Goal: Navigation & Orientation: Understand site structure

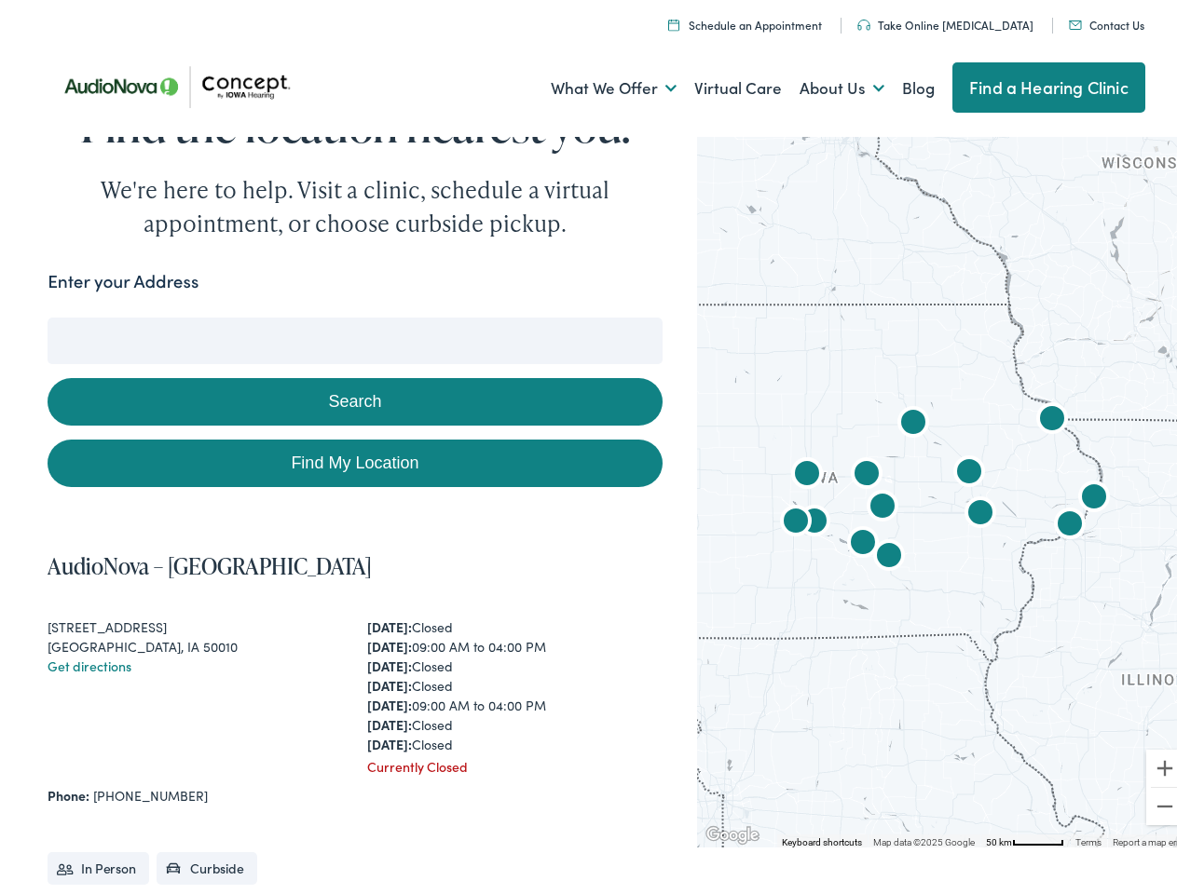
click at [596, 83] on link "What We Offer" at bounding box center [614, 82] width 126 height 69
click at [822, 83] on link "About Us" at bounding box center [841, 82] width 85 height 69
click at [752, 313] on button "Search" at bounding box center [759, 313] width 23 height 23
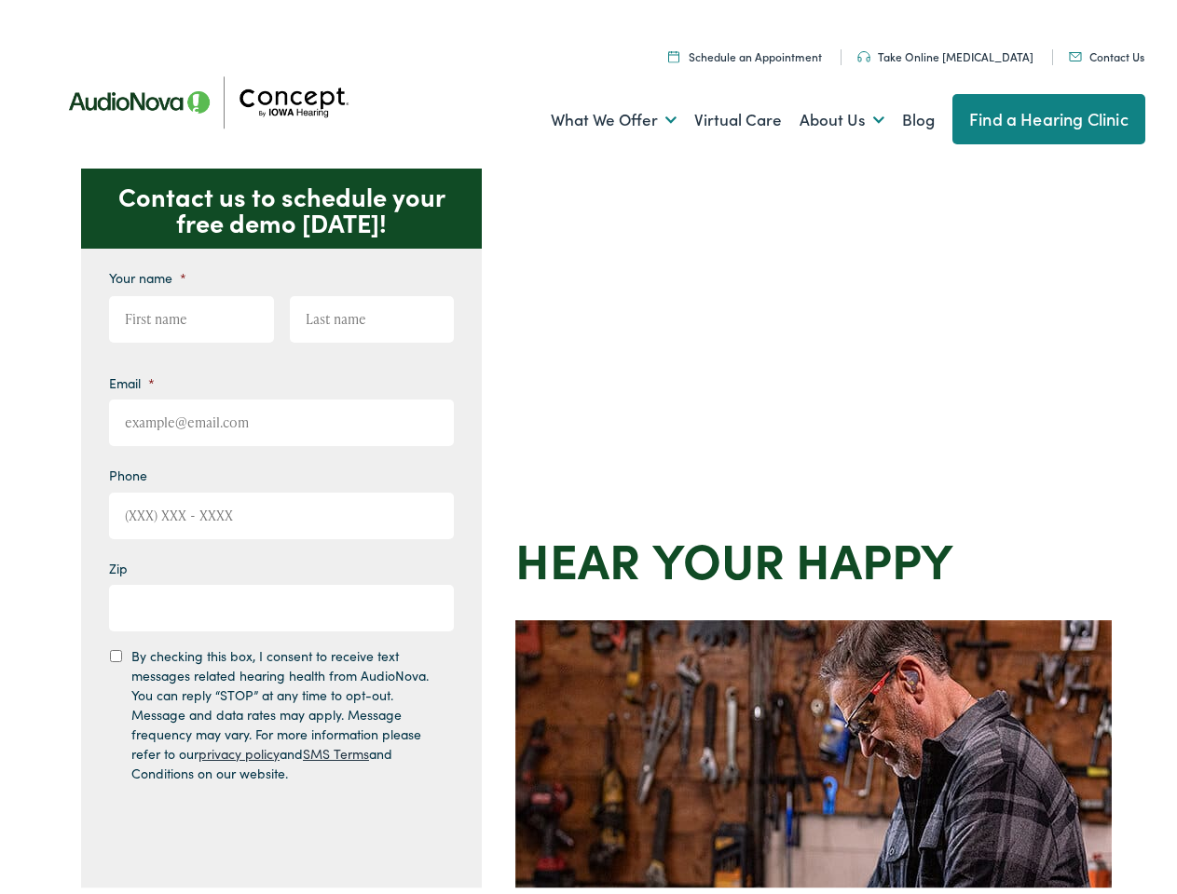
click at [588, 447] on div "Contact us to schedule your free demo today! Give us a call 888-480-2052 Email …" at bounding box center [596, 811] width 1192 height 1296
click at [596, 115] on link "What We Offer" at bounding box center [614, 114] width 126 height 69
click at [822, 115] on link "About Us" at bounding box center [841, 114] width 85 height 69
